Goal: Navigation & Orientation: Find specific page/section

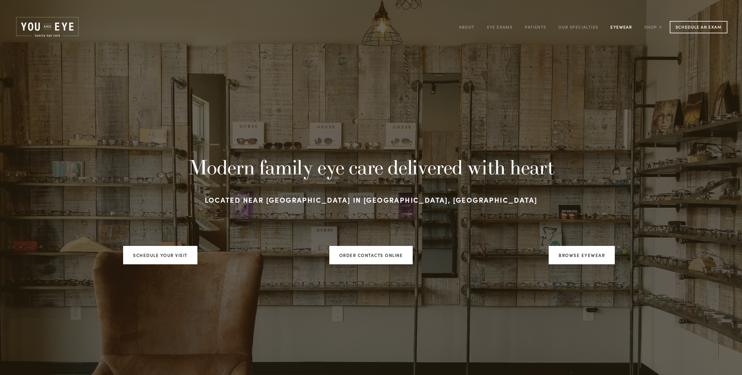
click at [622, 26] on link "Eyewear" at bounding box center [621, 27] width 22 height 9
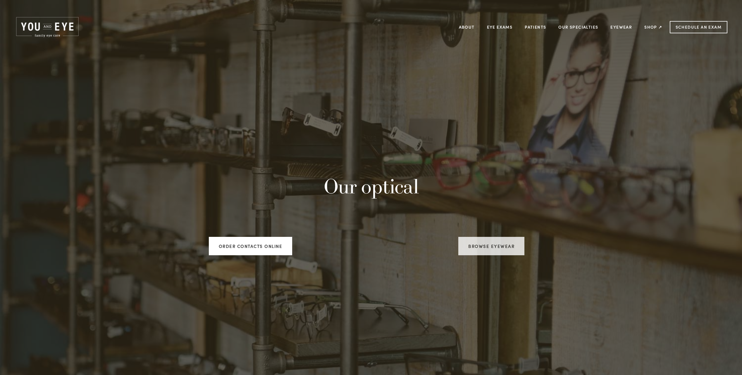
drag, startPoint x: 484, startPoint y: 251, endPoint x: 563, endPoint y: 209, distance: 89.7
click at [484, 250] on link "Browse Eyewear" at bounding box center [491, 246] width 66 height 18
click at [533, 28] on link "Patients" at bounding box center [535, 27] width 21 height 9
